Goal: Information Seeking & Learning: Learn about a topic

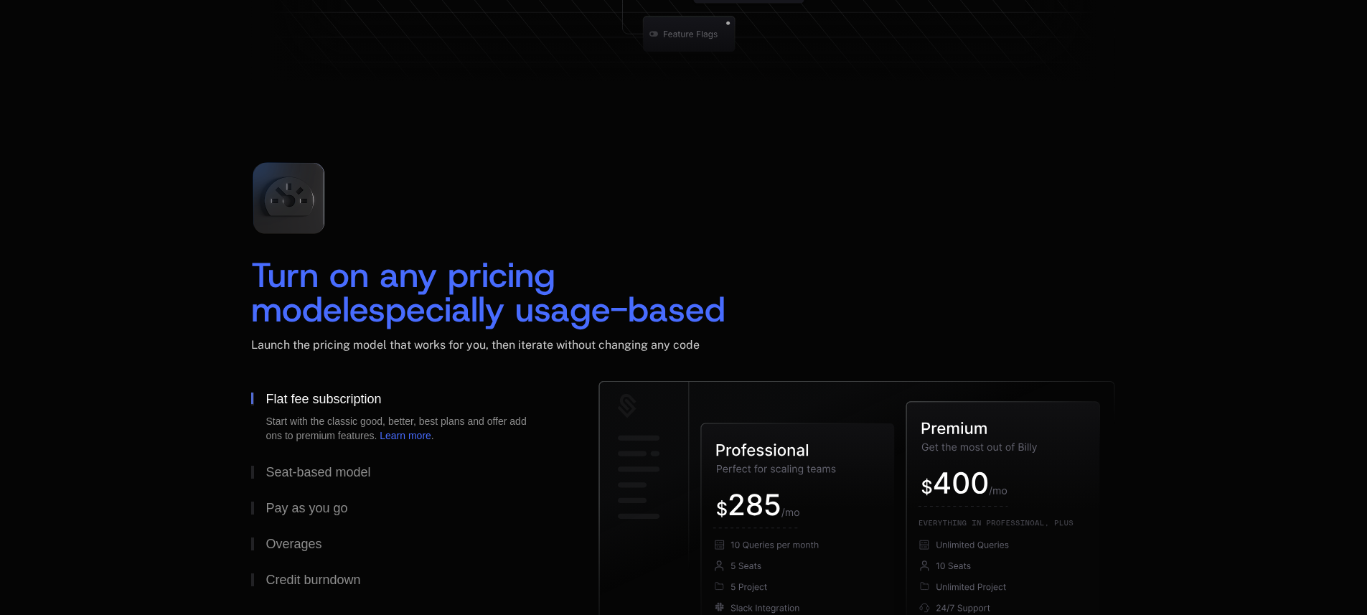
scroll to position [1980, 0]
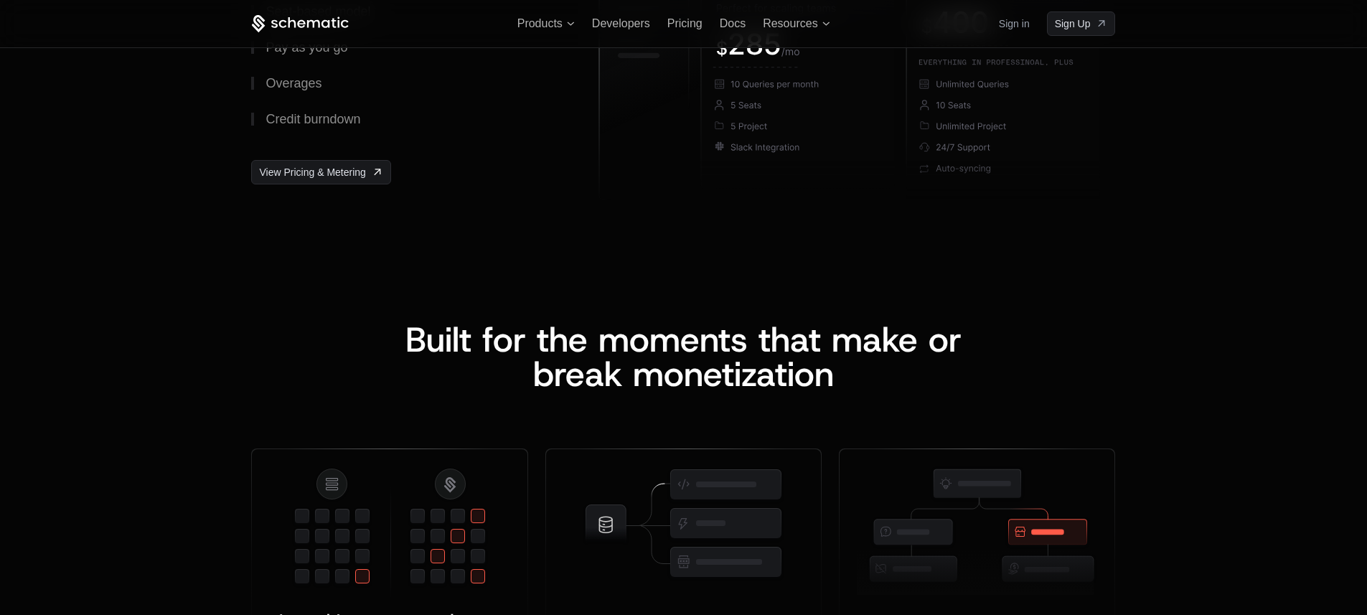
scroll to position [2152, 0]
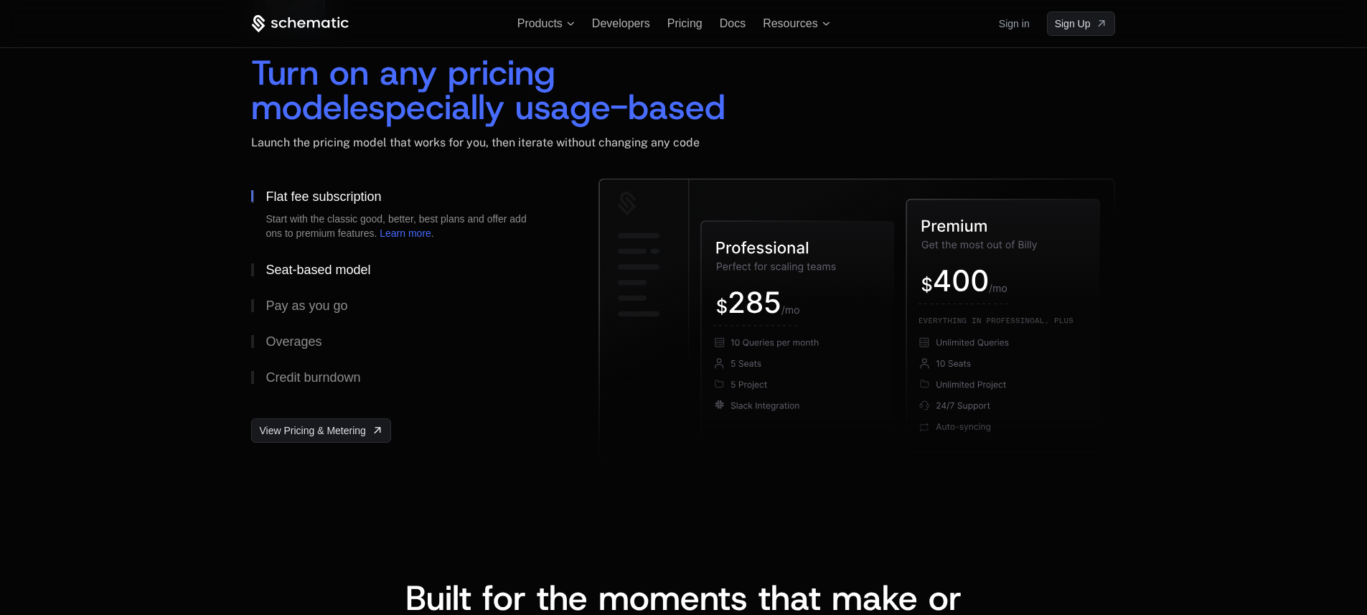
click at [366, 263] on div "Seat-based model" at bounding box center [317, 269] width 105 height 13
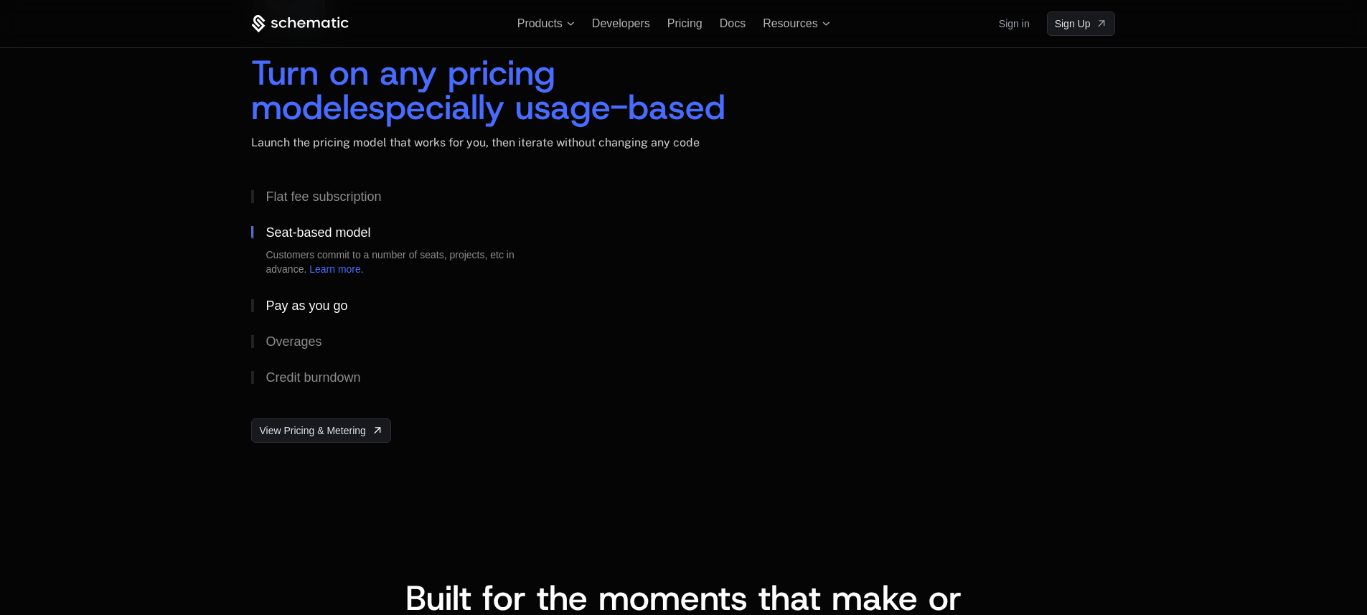
click at [361, 295] on button "Pay as you go" at bounding box center [401, 306] width 301 height 36
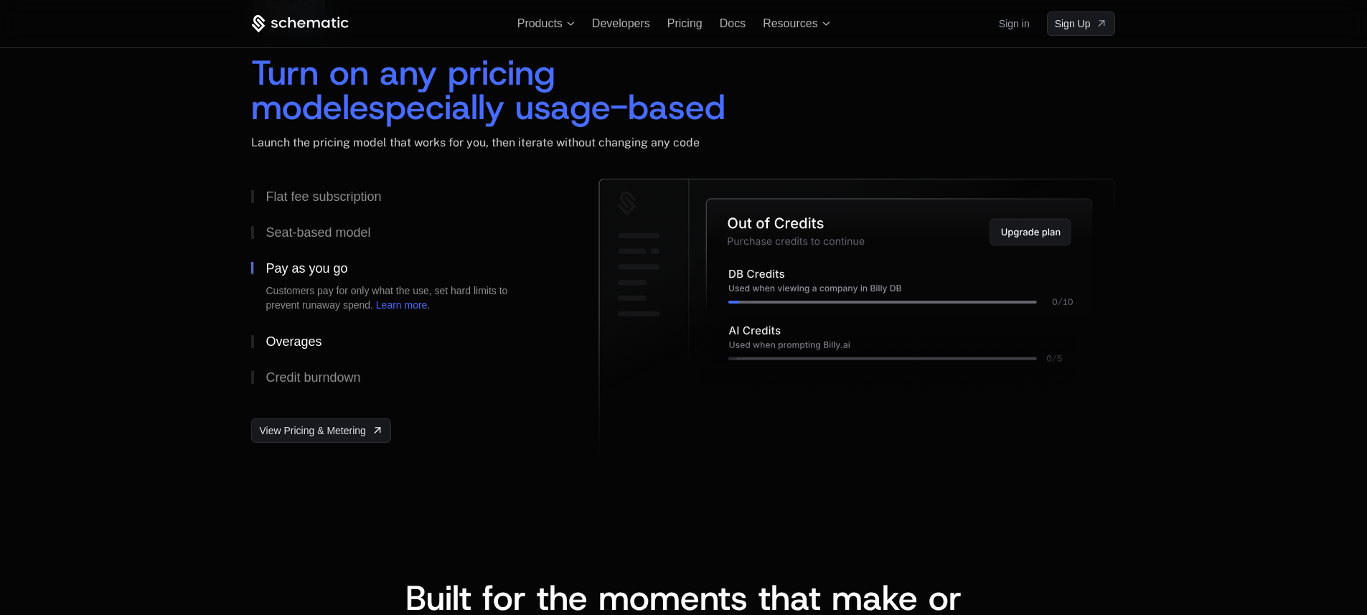
click at [353, 336] on button "Overages" at bounding box center [401, 342] width 301 height 36
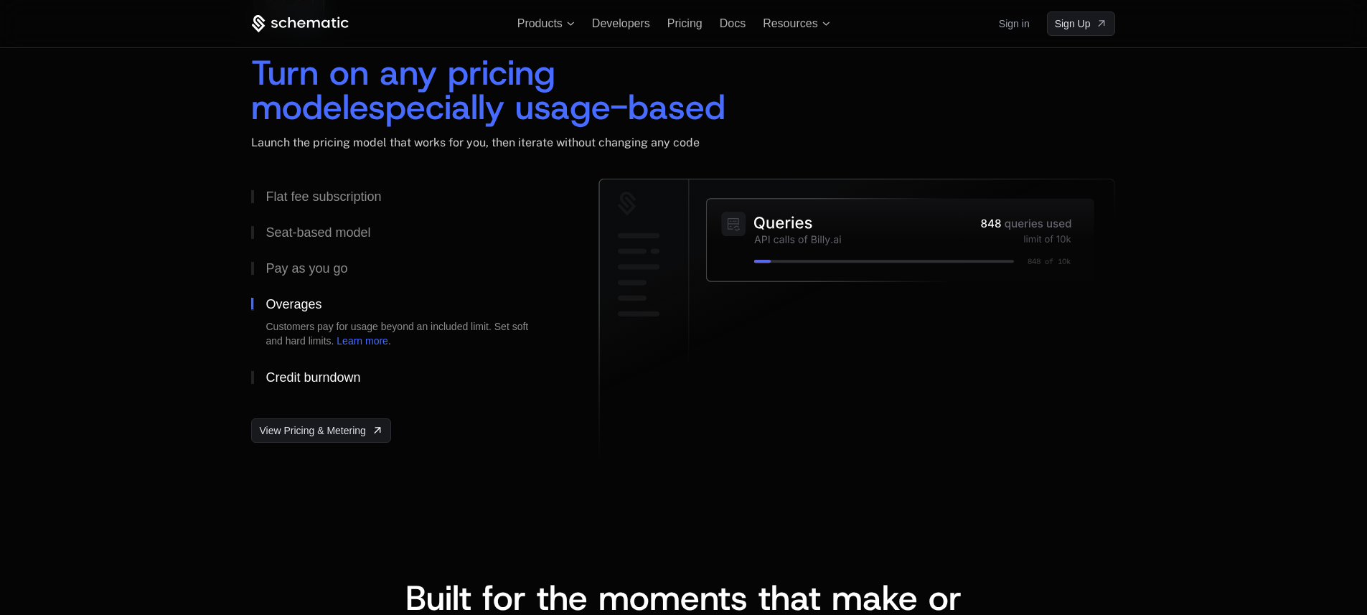
click at [368, 371] on button "Credit burndown" at bounding box center [401, 377] width 301 height 36
